Goal: Task Accomplishment & Management: Use online tool/utility

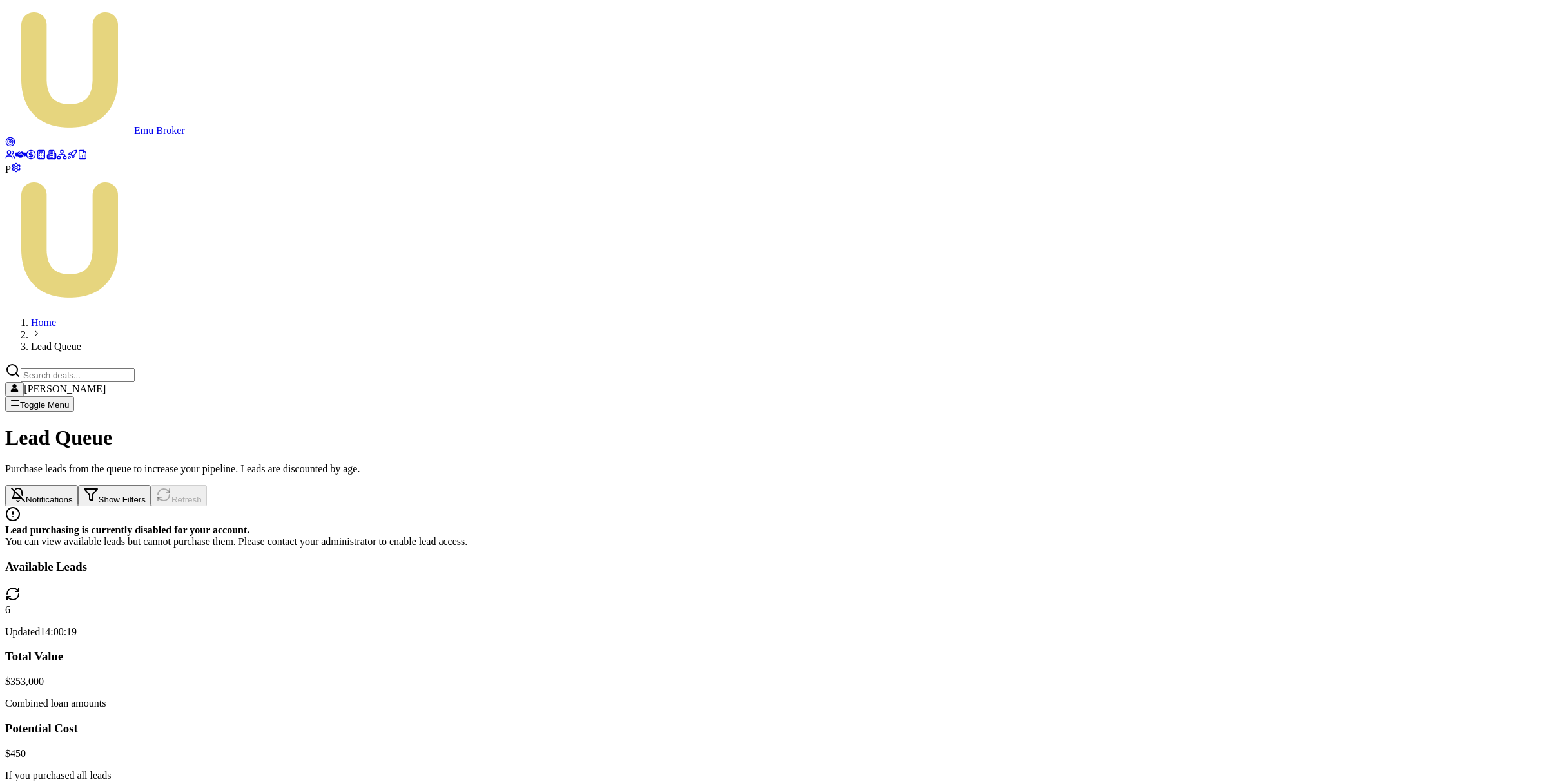
click at [25, 162] on link at bounding box center [30, 155] width 11 height 11
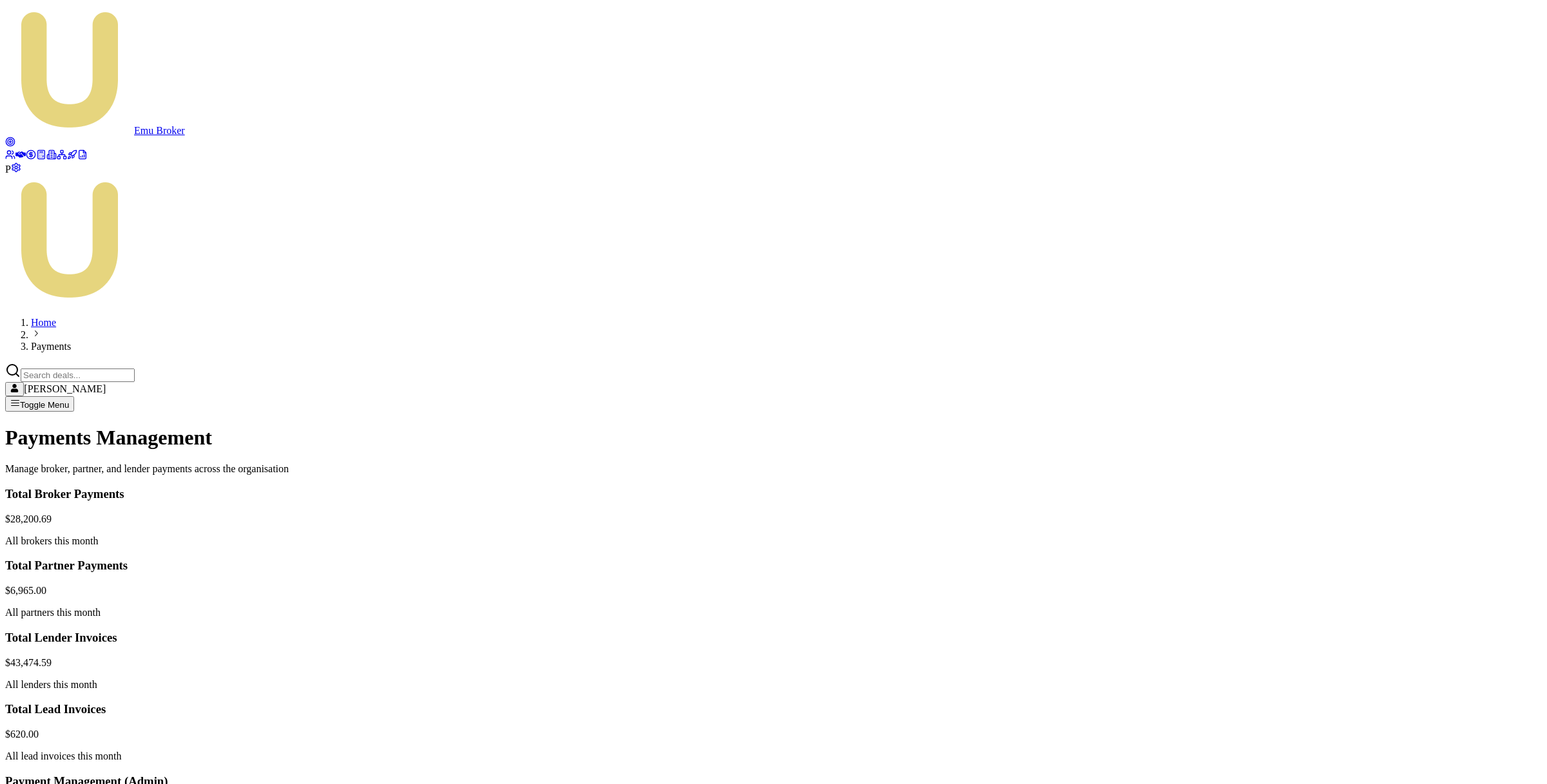
drag, startPoint x: 70, startPoint y: 559, endPoint x: 425, endPoint y: 559, distance: 355.0
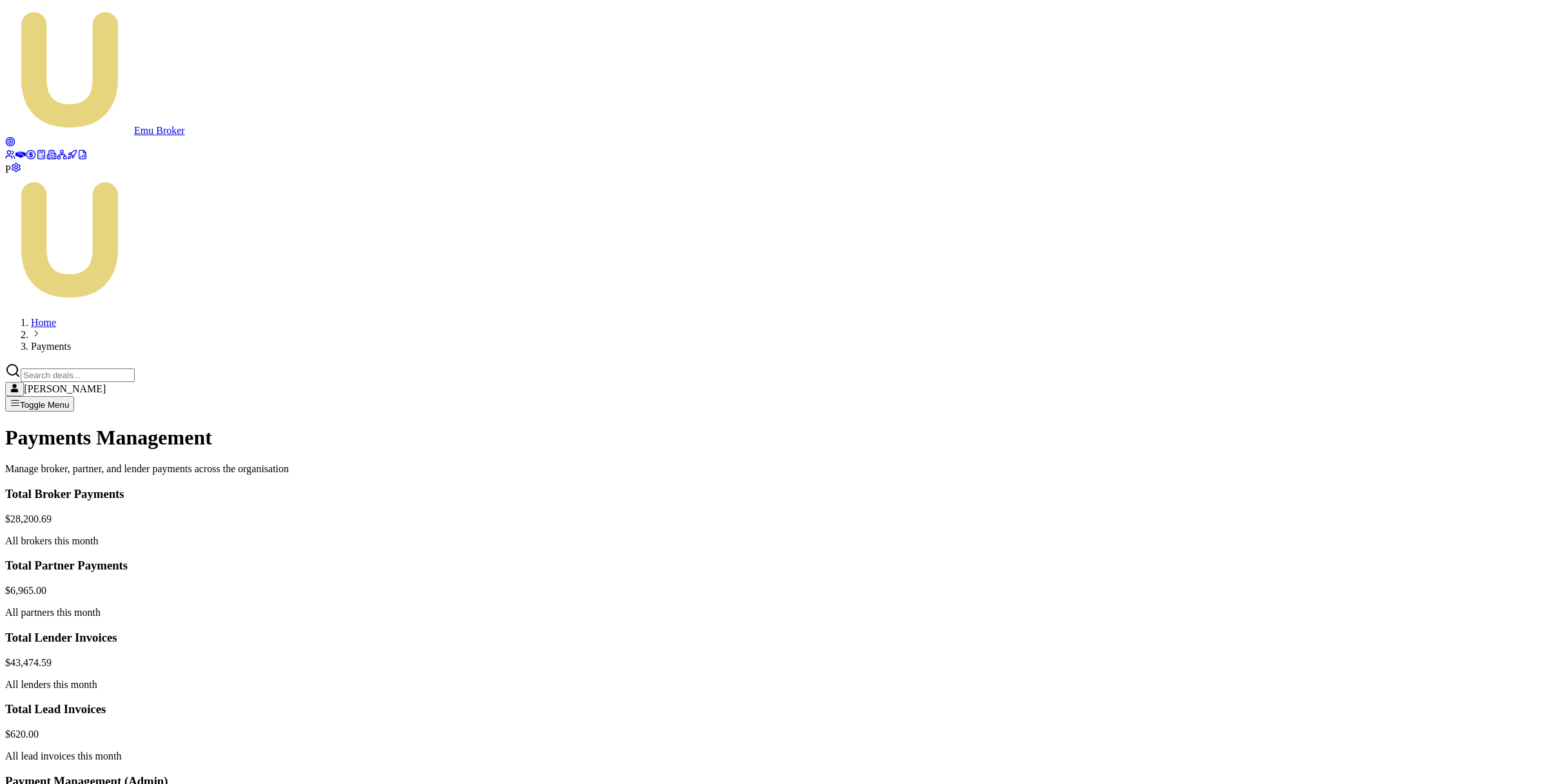
copy tr "D-HOCC3POUZK Ben McIntyre Wisr"
click at [12, 142] on circle at bounding box center [11, 143] width 2 height 2
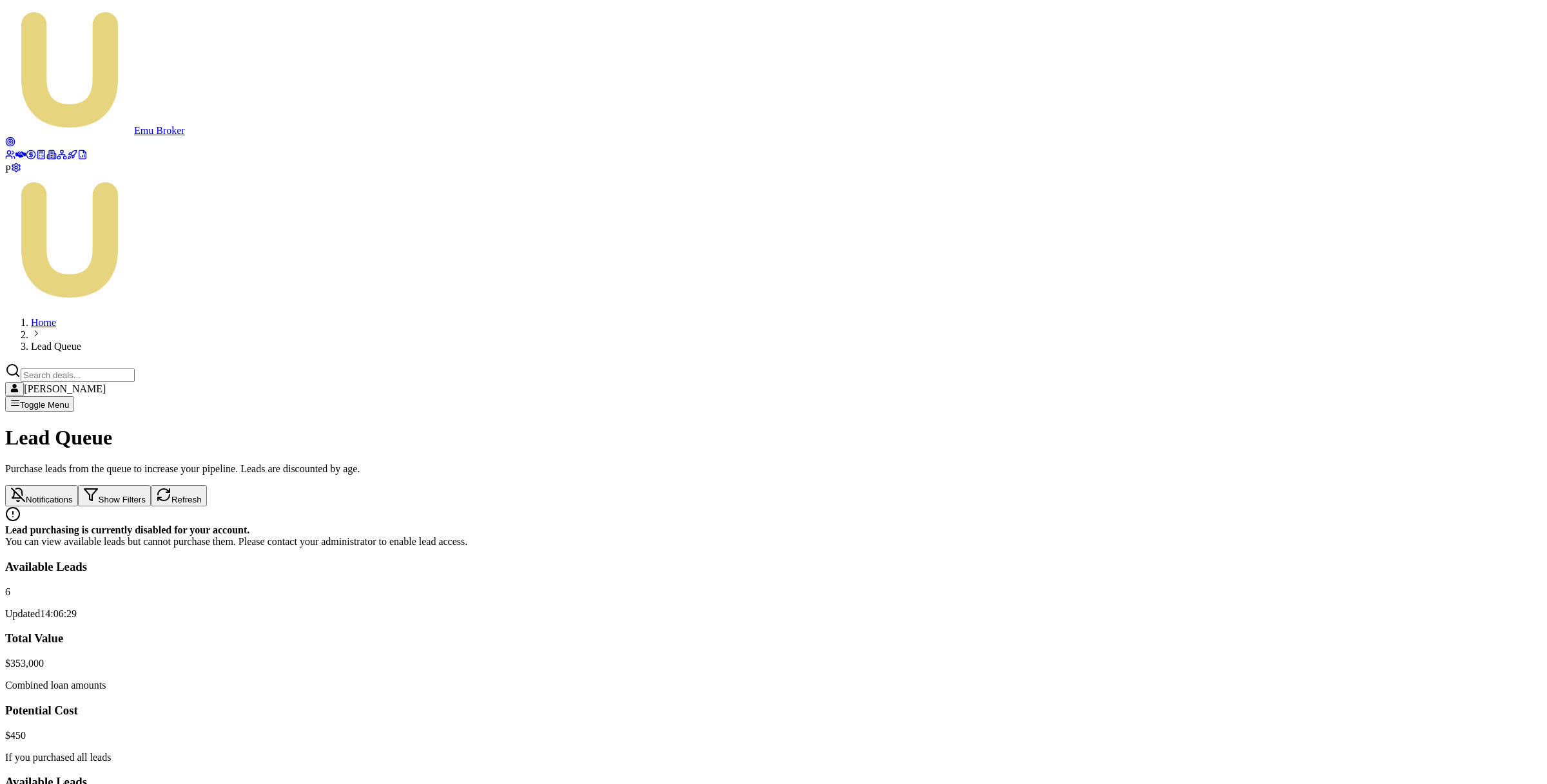
click at [16, 149] on icon at bounding box center [21, 154] width 11 height 11
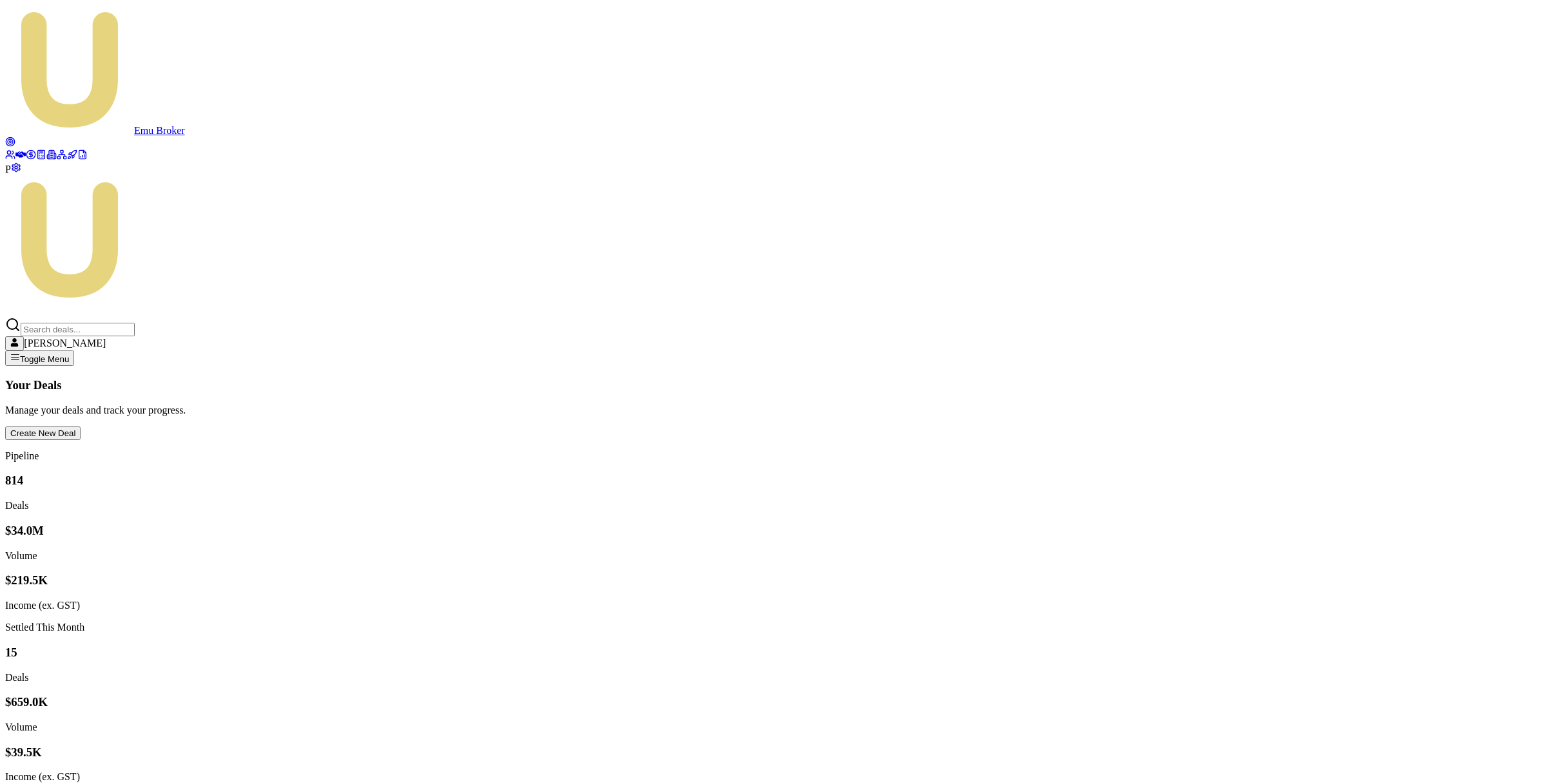
click at [25, 160] on link at bounding box center [30, 155] width 11 height 11
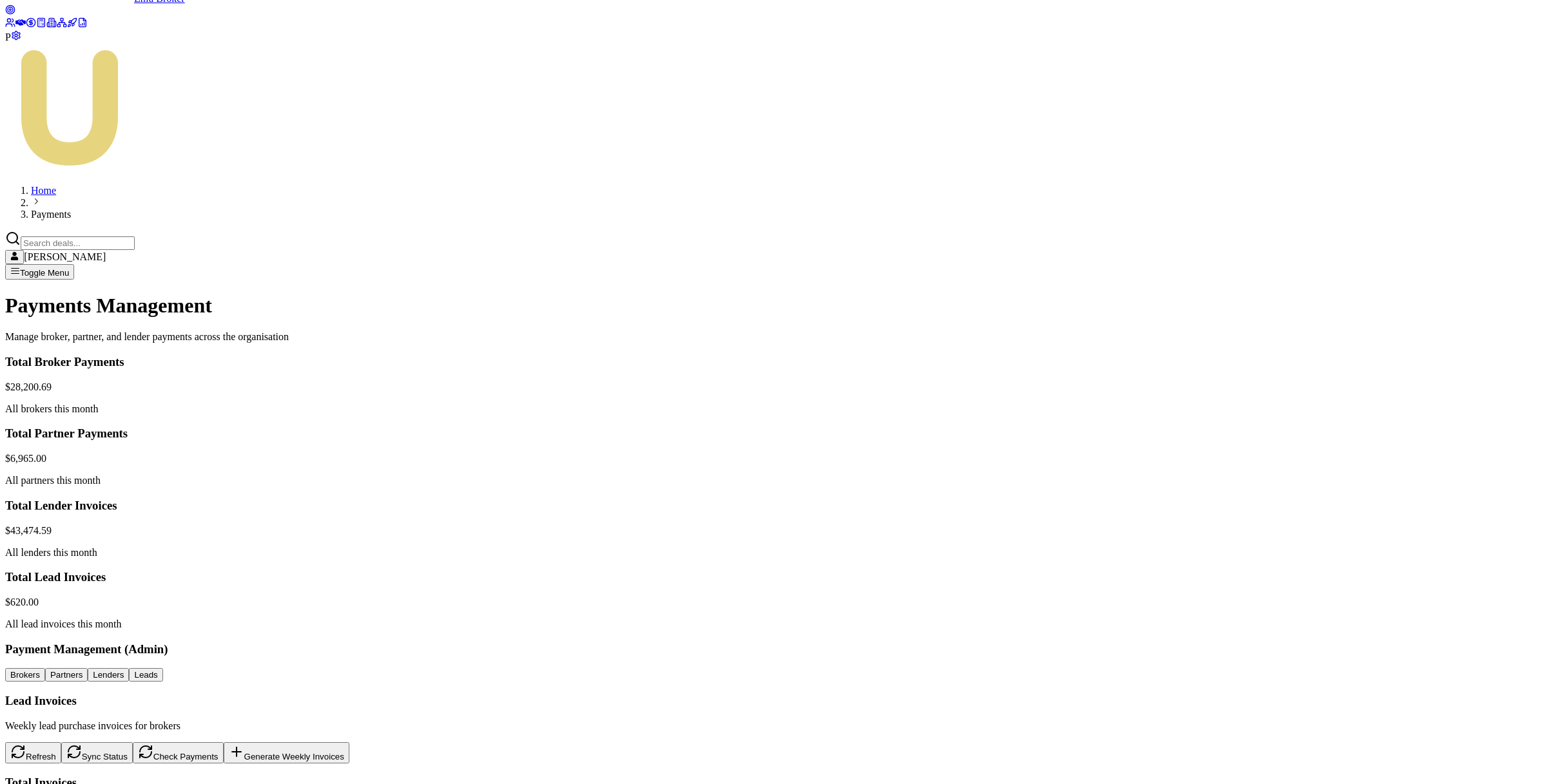
scroll to position [351, 0]
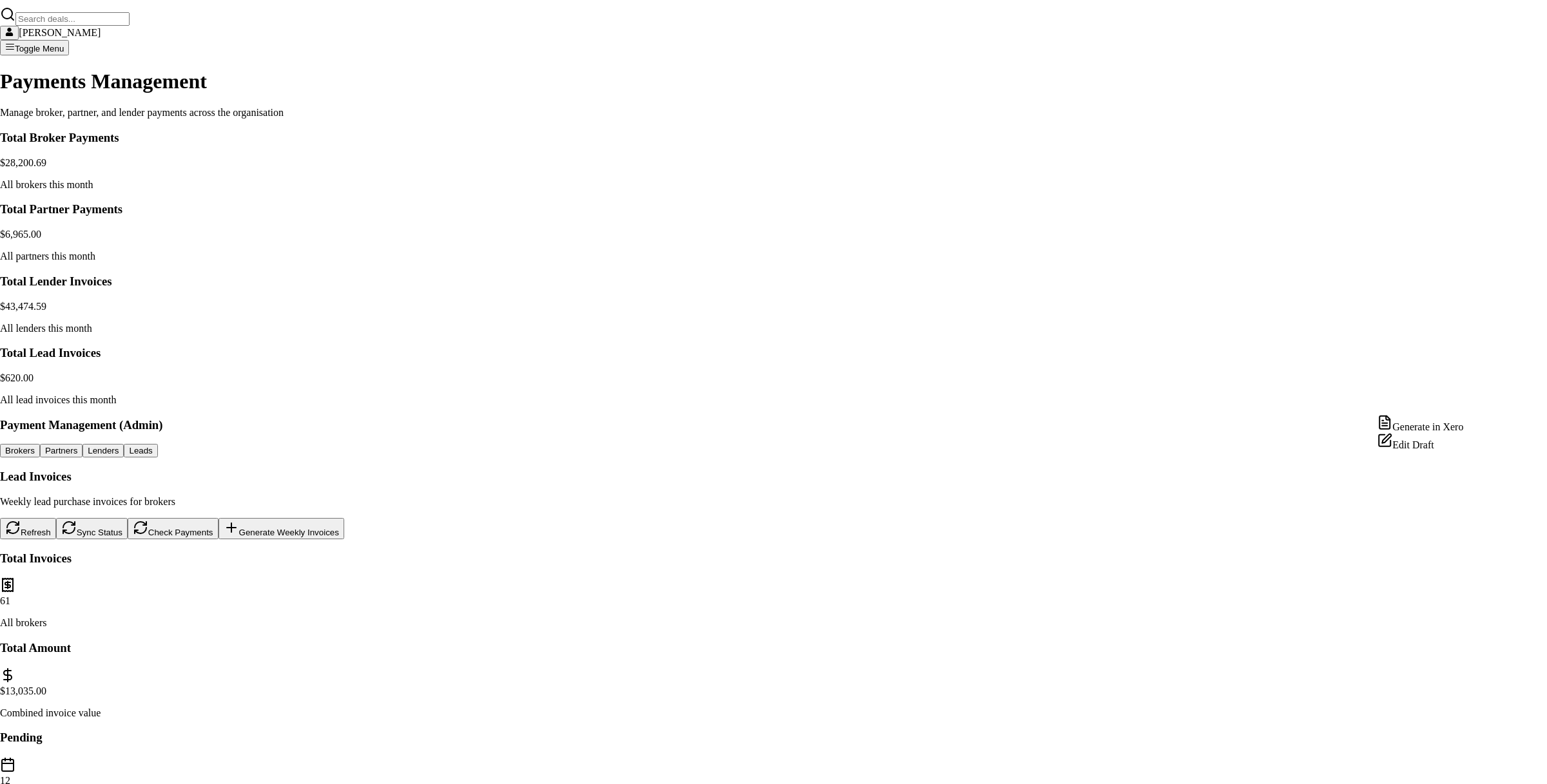
click at [1449, 426] on div "Generate in Xero" at bounding box center [1420, 424] width 86 height 18
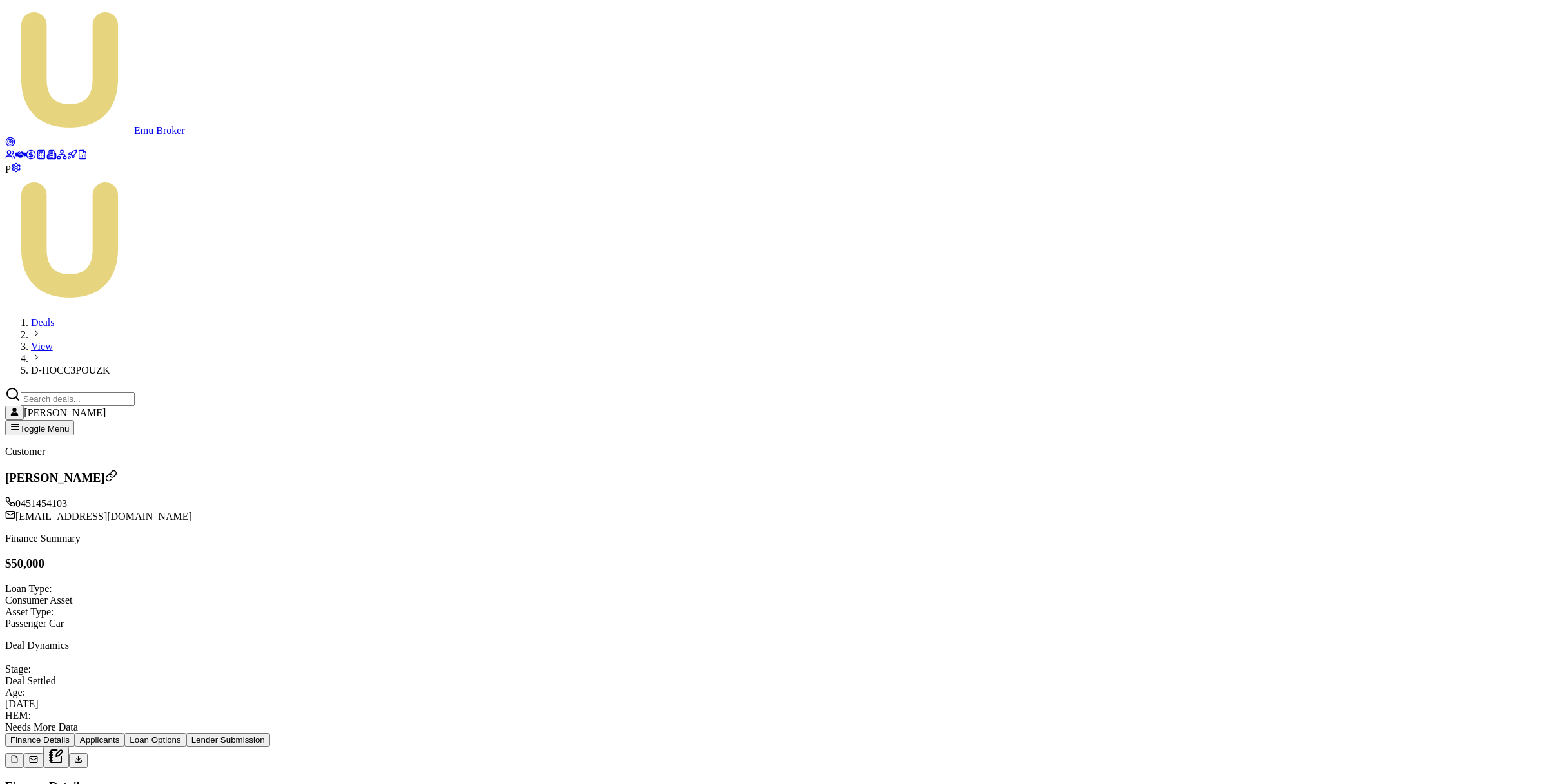
click at [271, 733] on button "Lender Submission" at bounding box center [229, 740] width 84 height 14
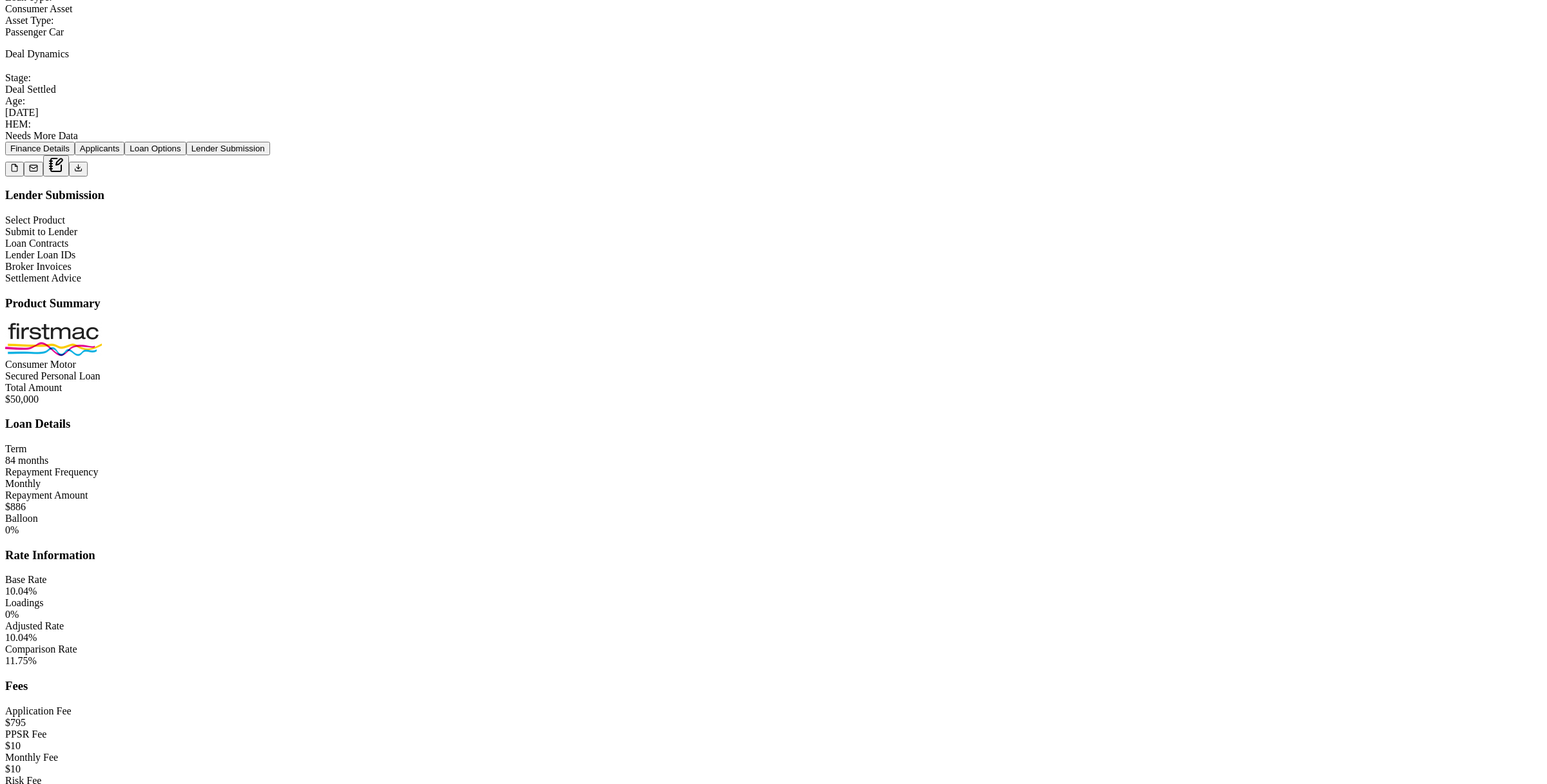
scroll to position [903, 0]
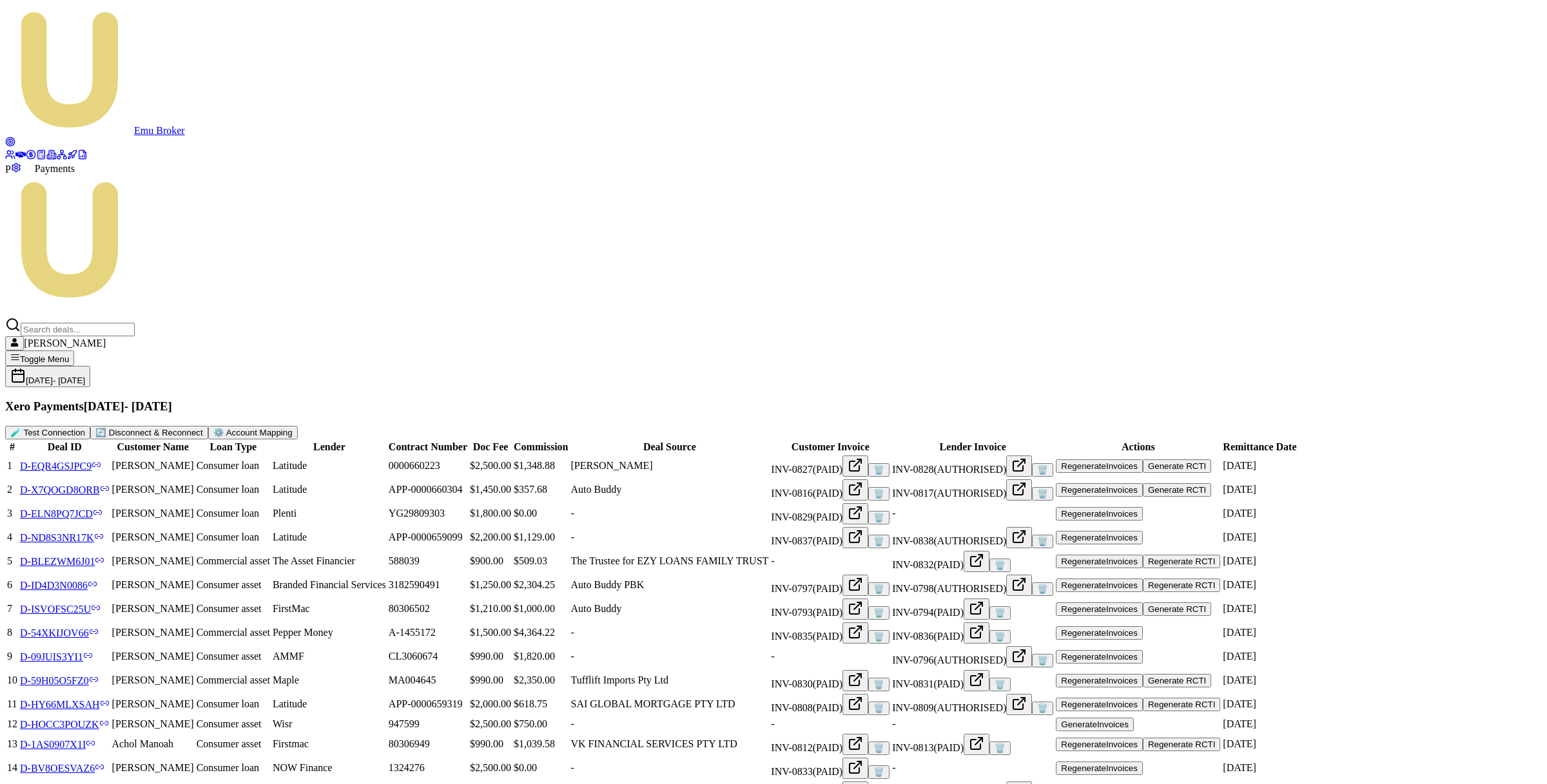
click at [25, 160] on icon at bounding box center [30, 154] width 11 height 11
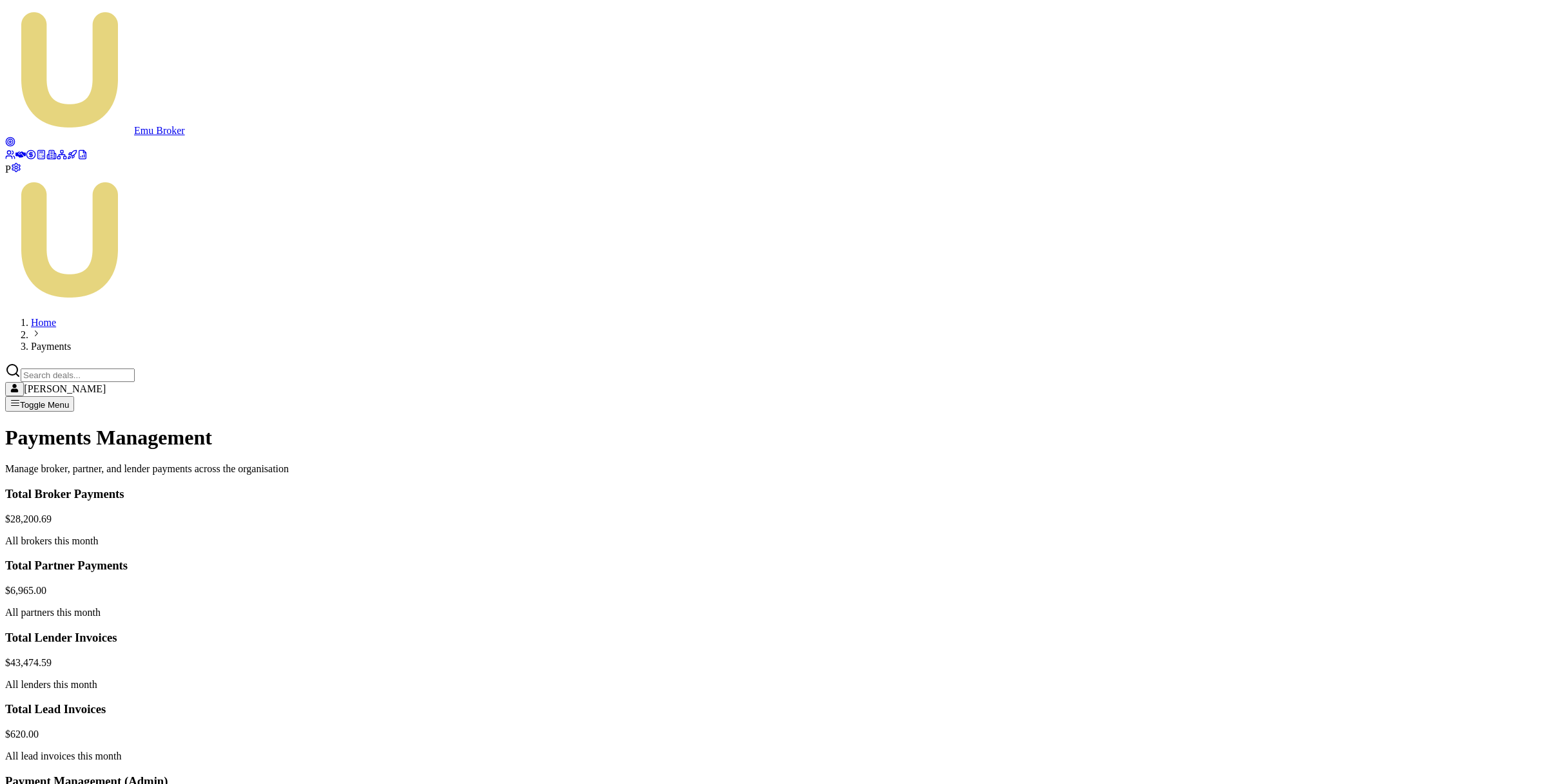
click at [1330, 774] on div "Payment Management (Admin)" at bounding box center [774, 781] width 1537 height 15
